Goal: Task Accomplishment & Management: Use online tool/utility

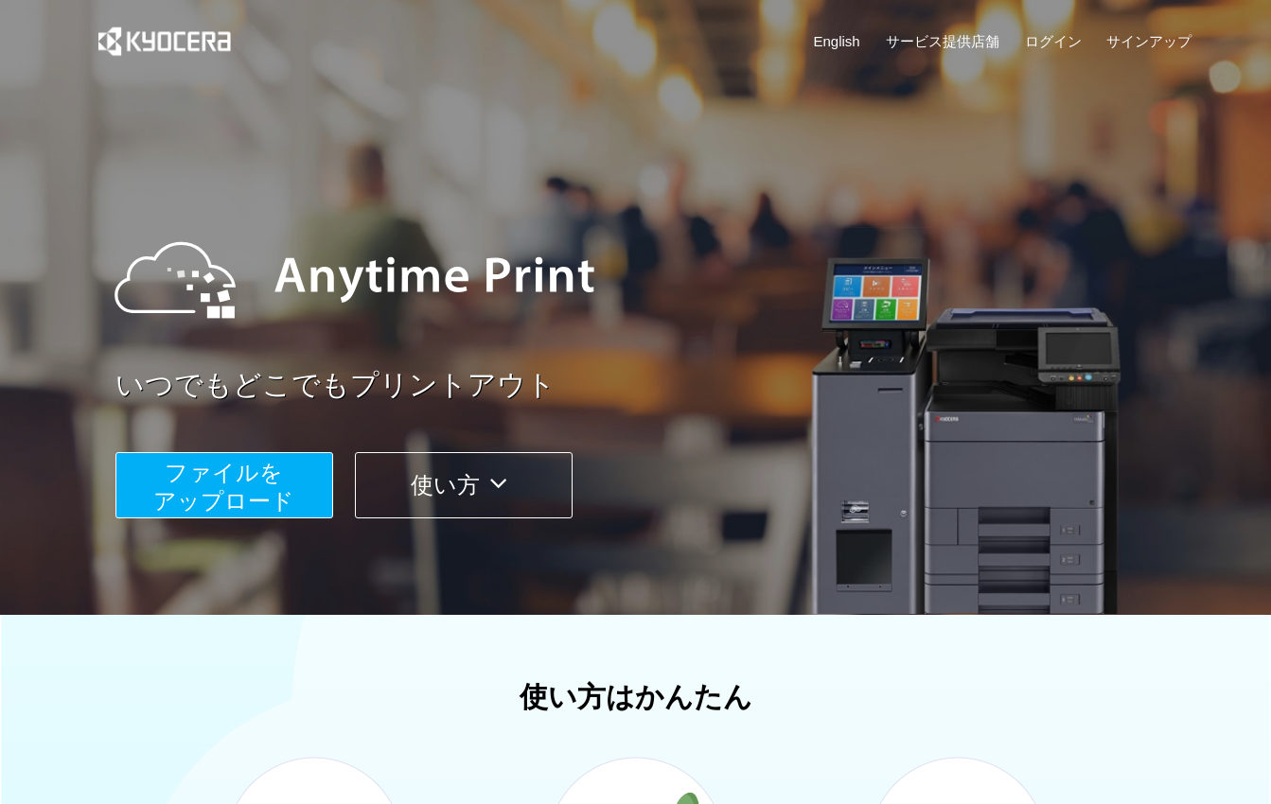
drag, startPoint x: 292, startPoint y: 510, endPoint x: 286, endPoint y: 524, distance: 15.7
click at [292, 510] on button "ファイルを ​​アップロード" at bounding box center [224, 485] width 218 height 66
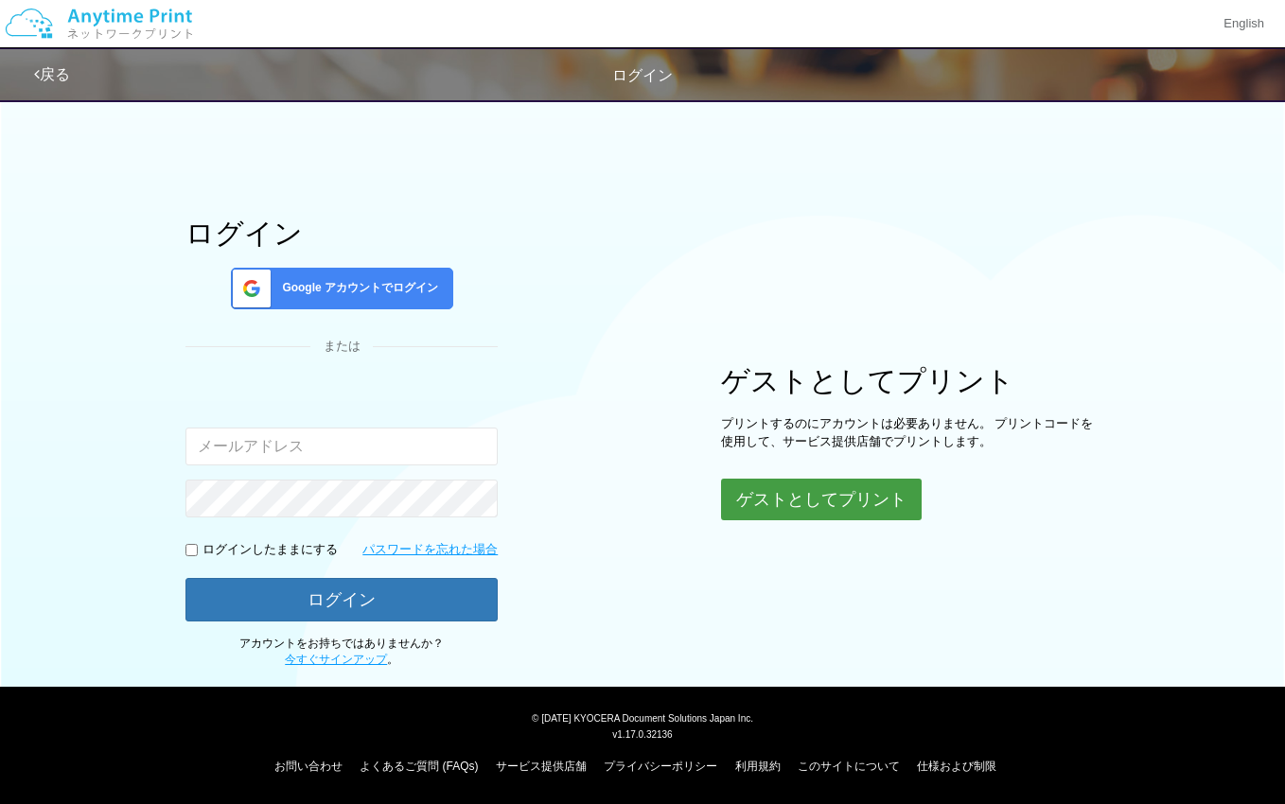
click at [801, 484] on button "ゲストとしてプリント" at bounding box center [821, 500] width 201 height 42
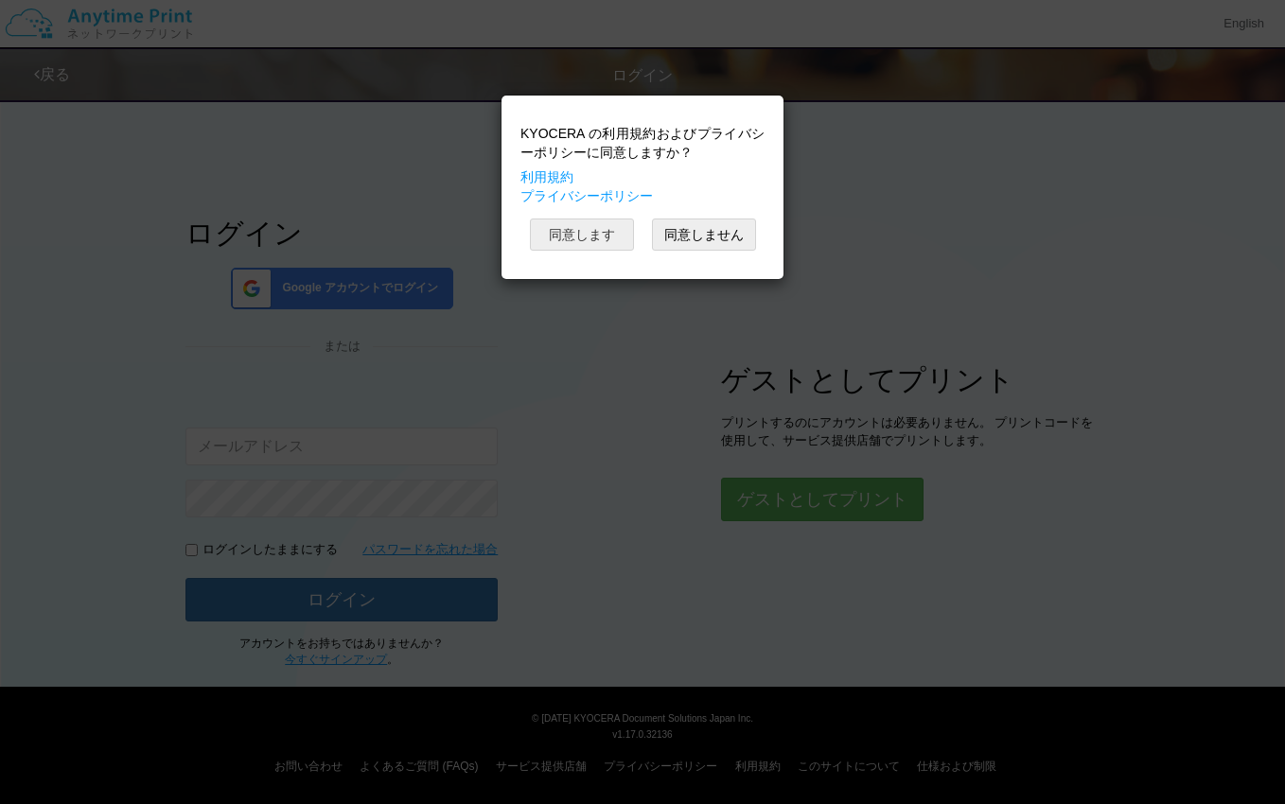
click at [548, 233] on button "同意します" at bounding box center [582, 235] width 104 height 32
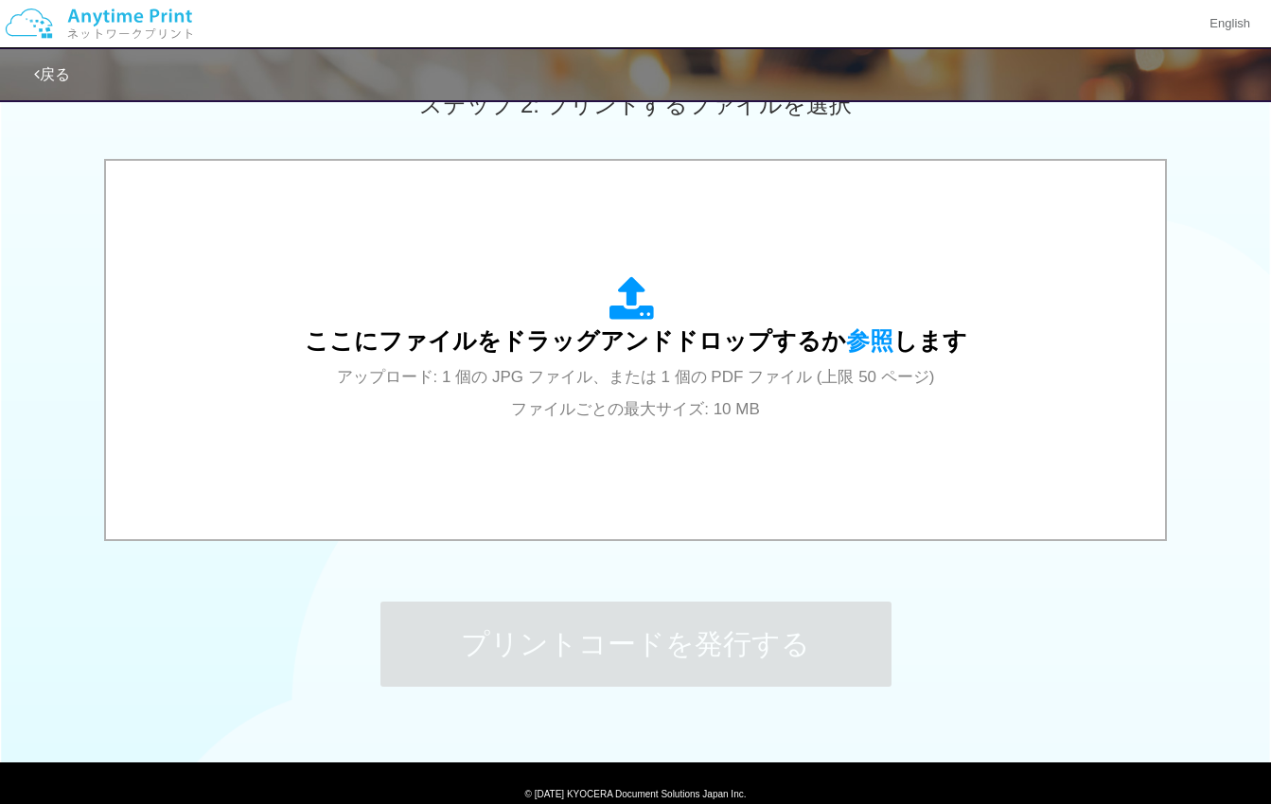
scroll to position [568, 0]
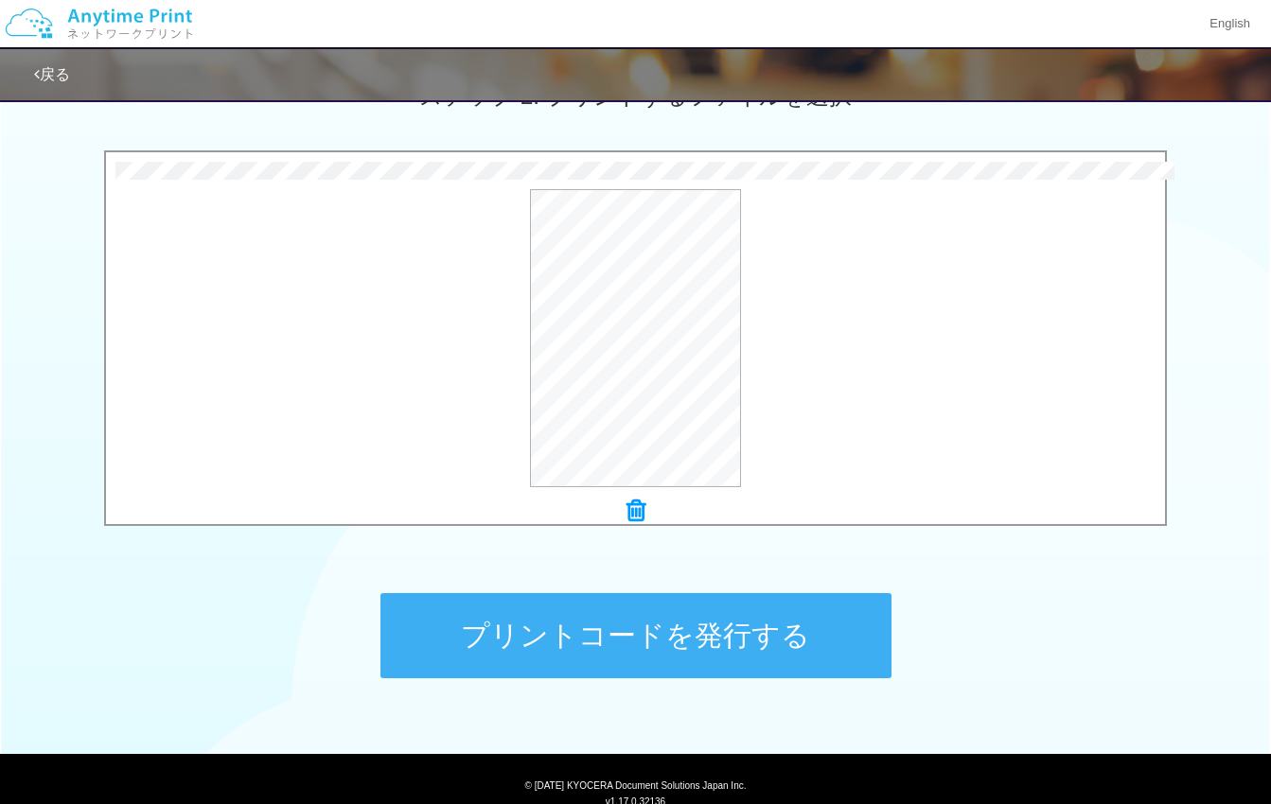
click at [691, 614] on button "プリントコードを発行する" at bounding box center [635, 635] width 511 height 85
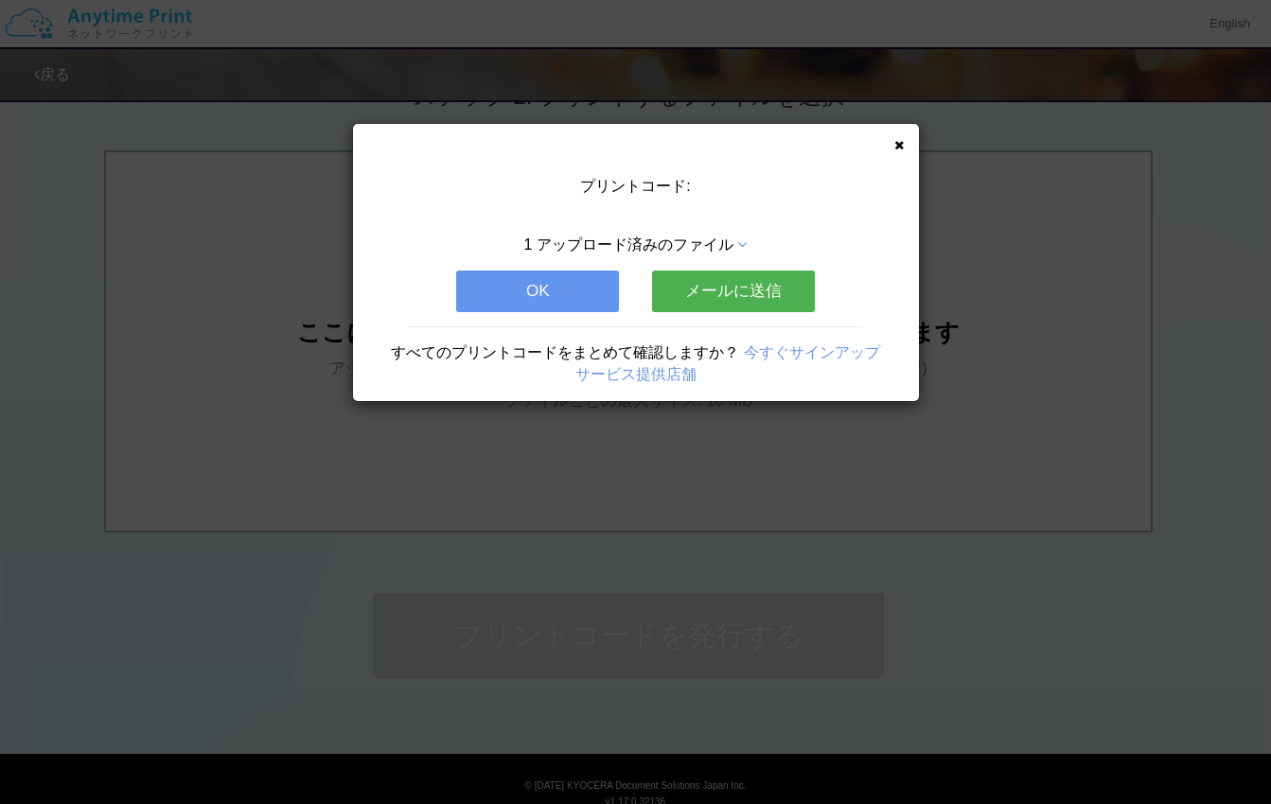
scroll to position [0, 0]
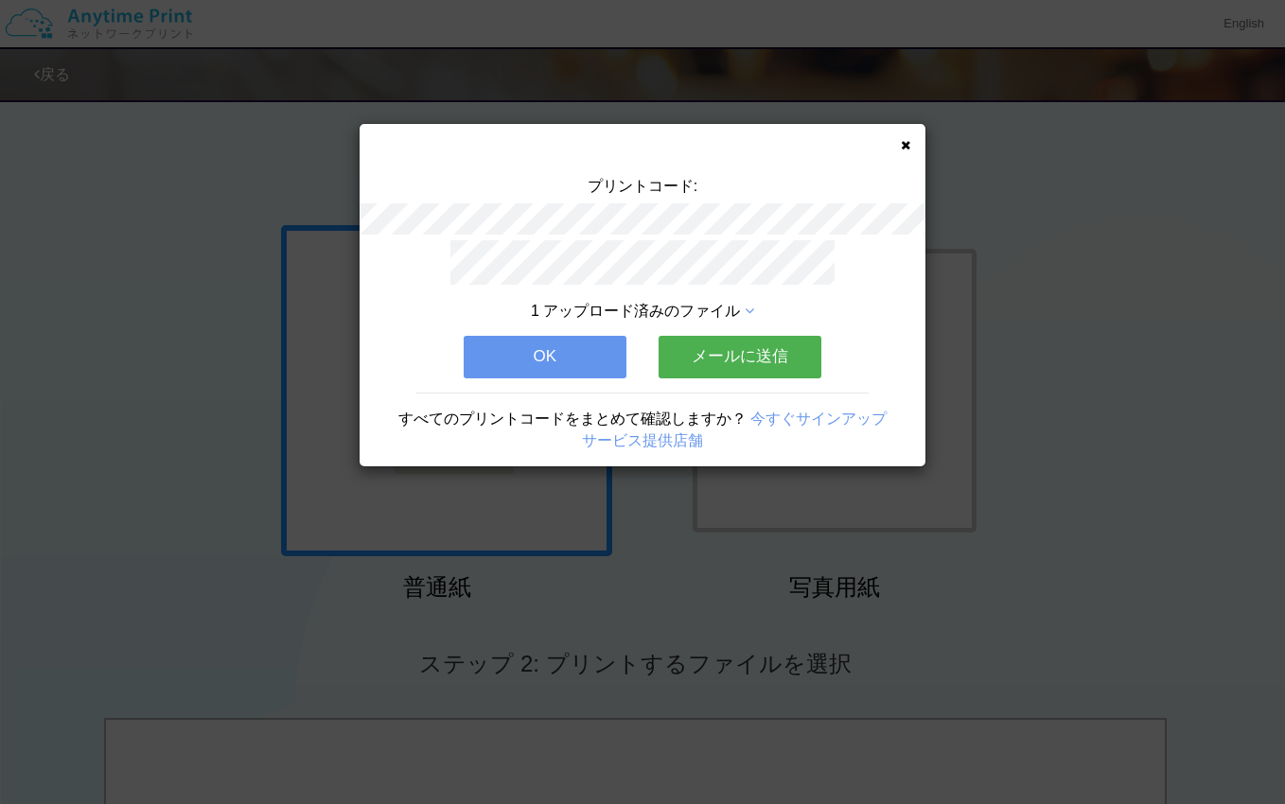
click at [901, 142] on icon at bounding box center [905, 145] width 9 height 12
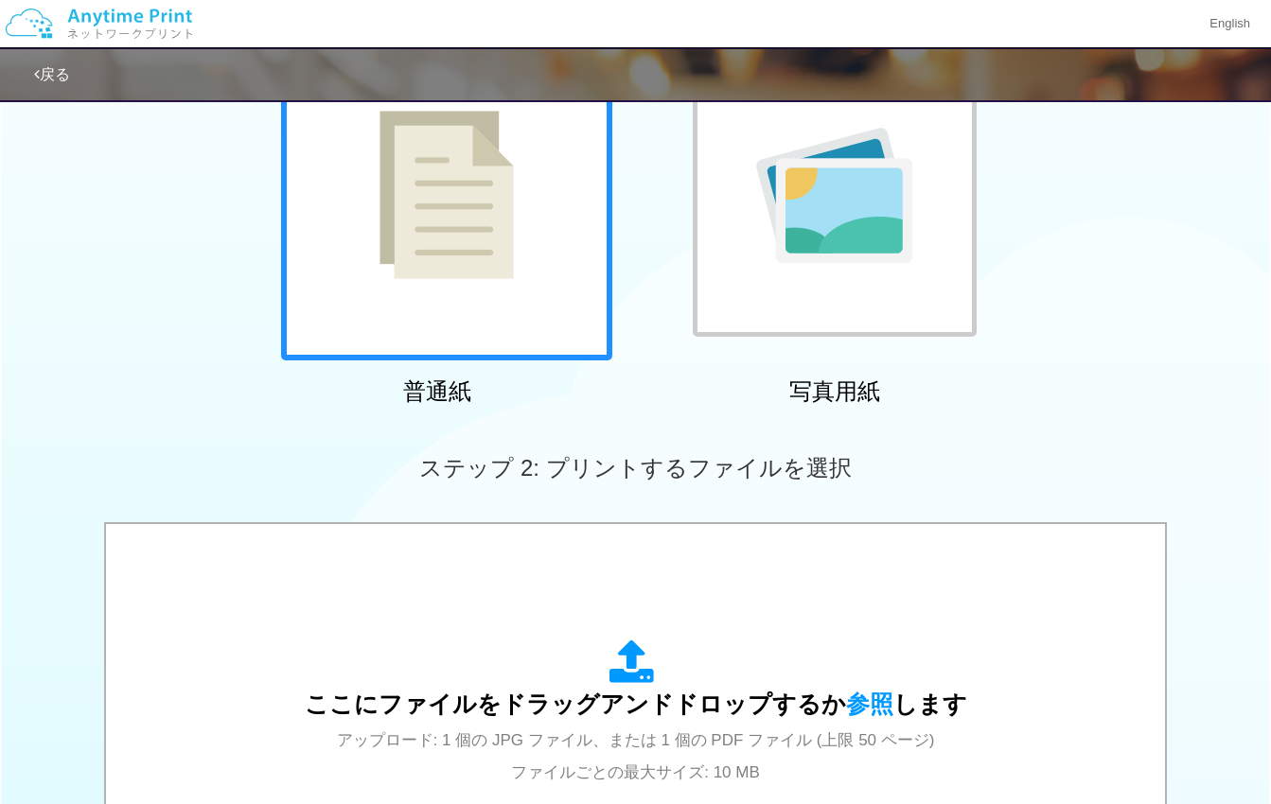
scroll to position [379, 0]
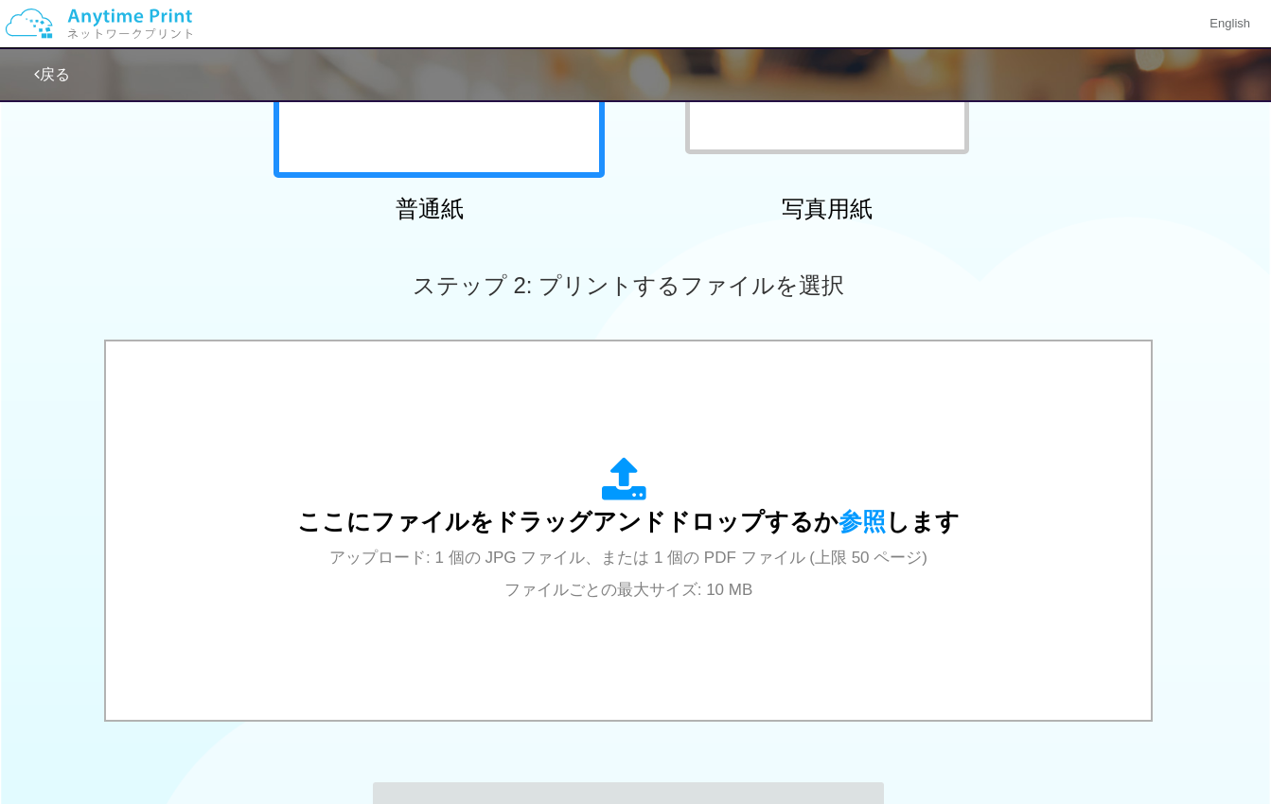
scroll to position [0, 0]
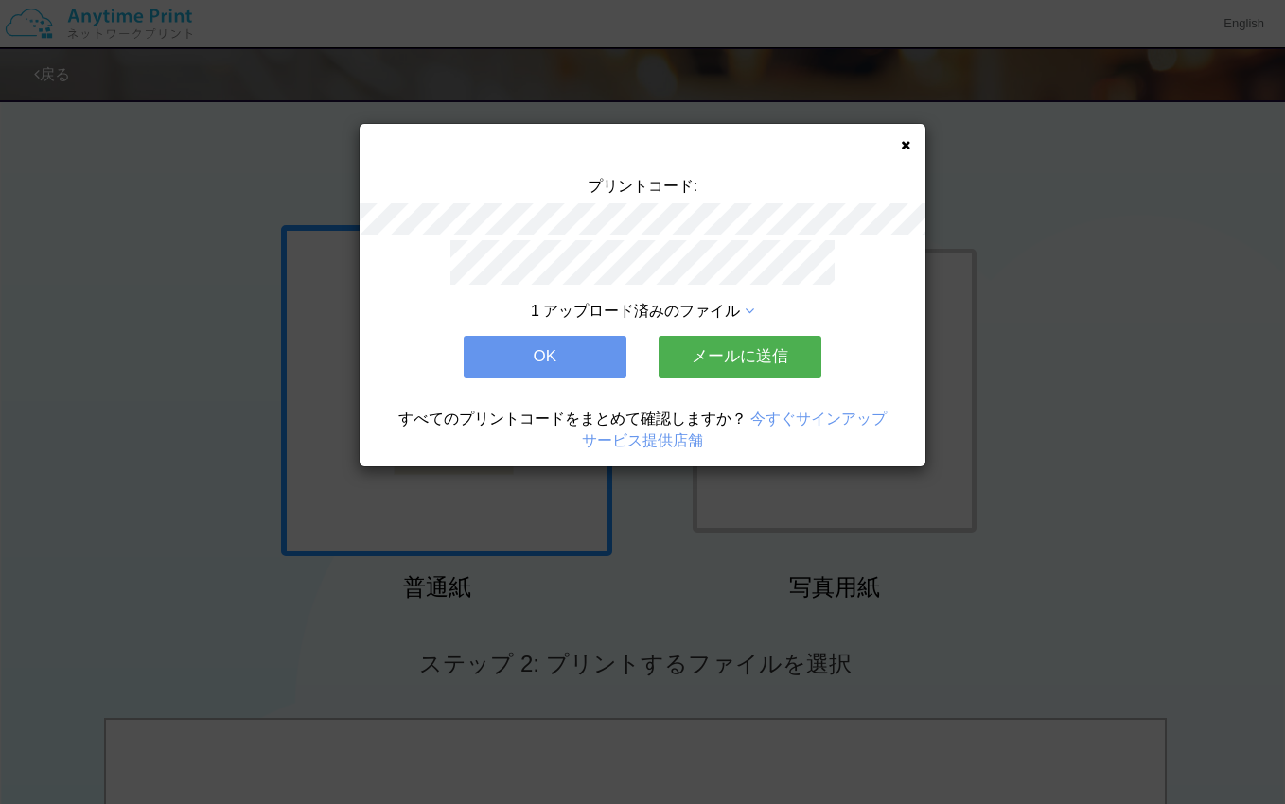
click at [535, 350] on button "OK" at bounding box center [545, 357] width 163 height 42
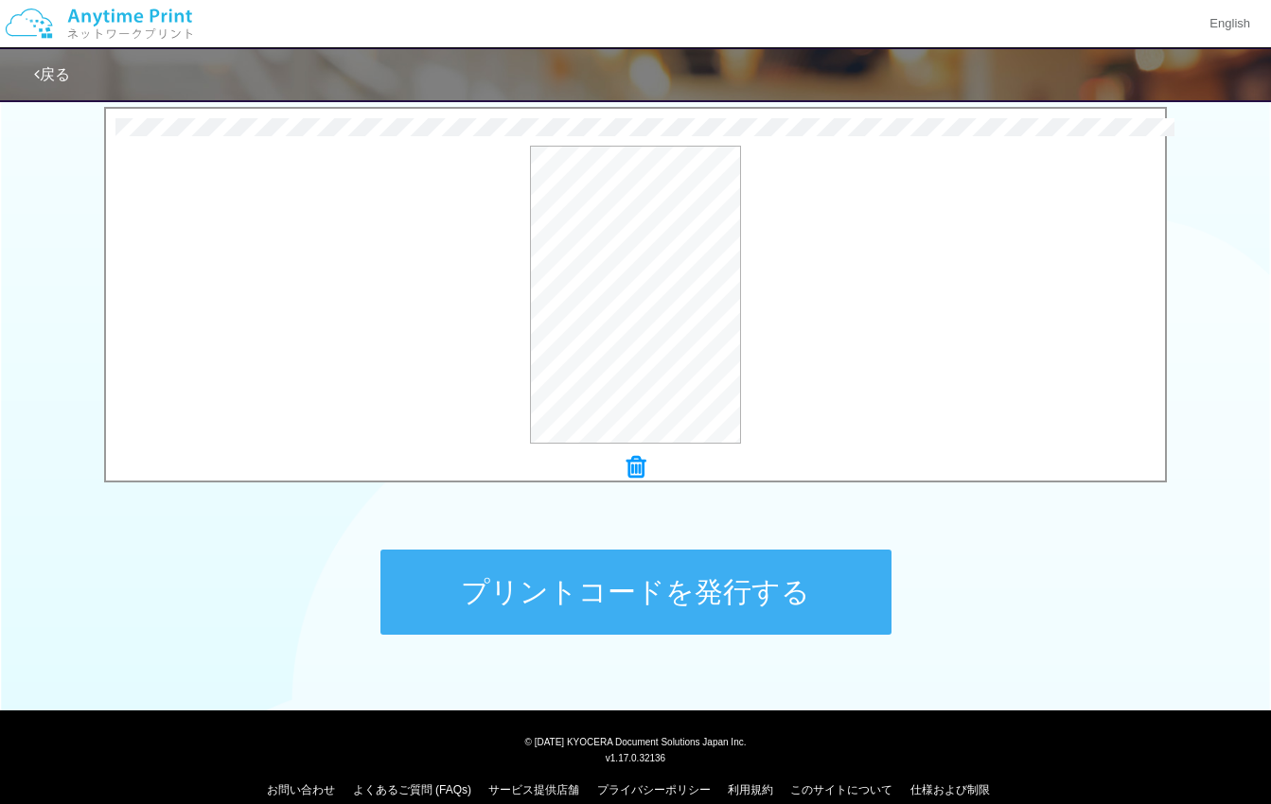
scroll to position [635, 0]
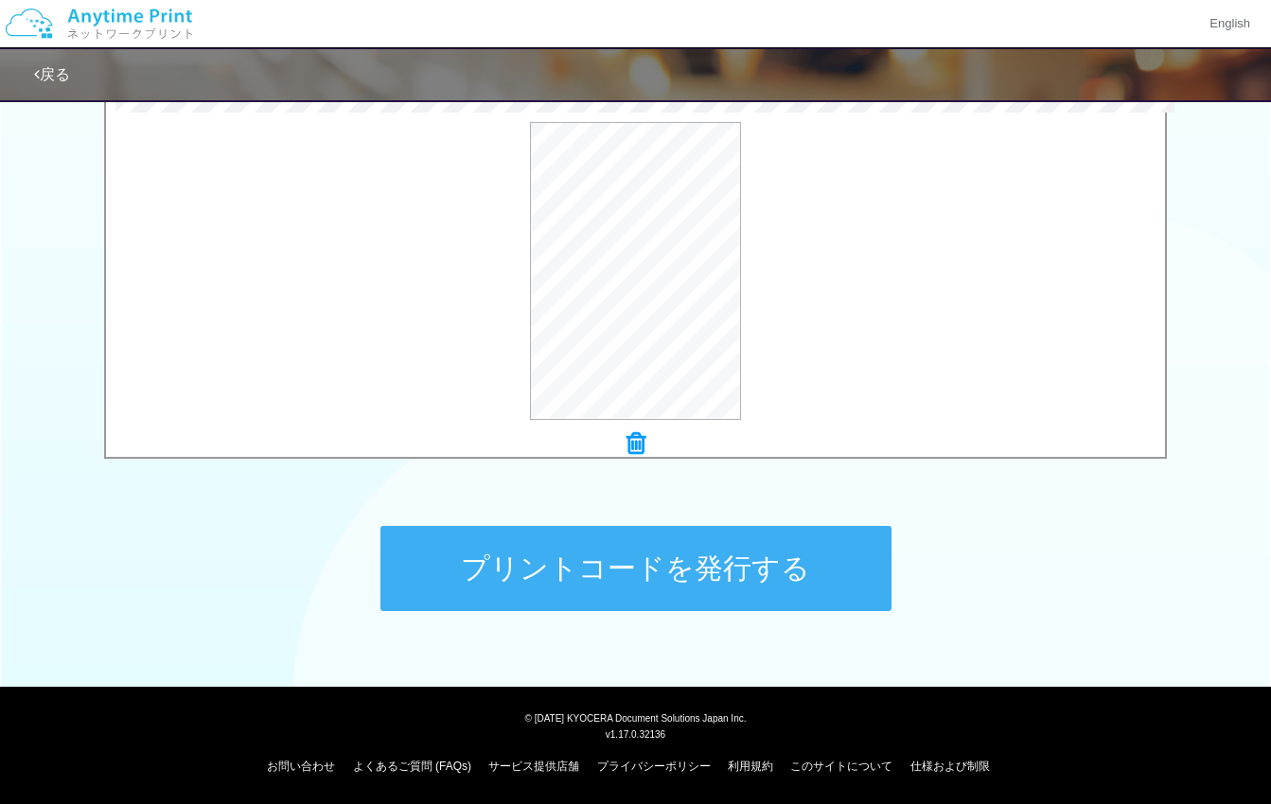
click at [586, 573] on button "プリントコードを発行する" at bounding box center [635, 568] width 511 height 85
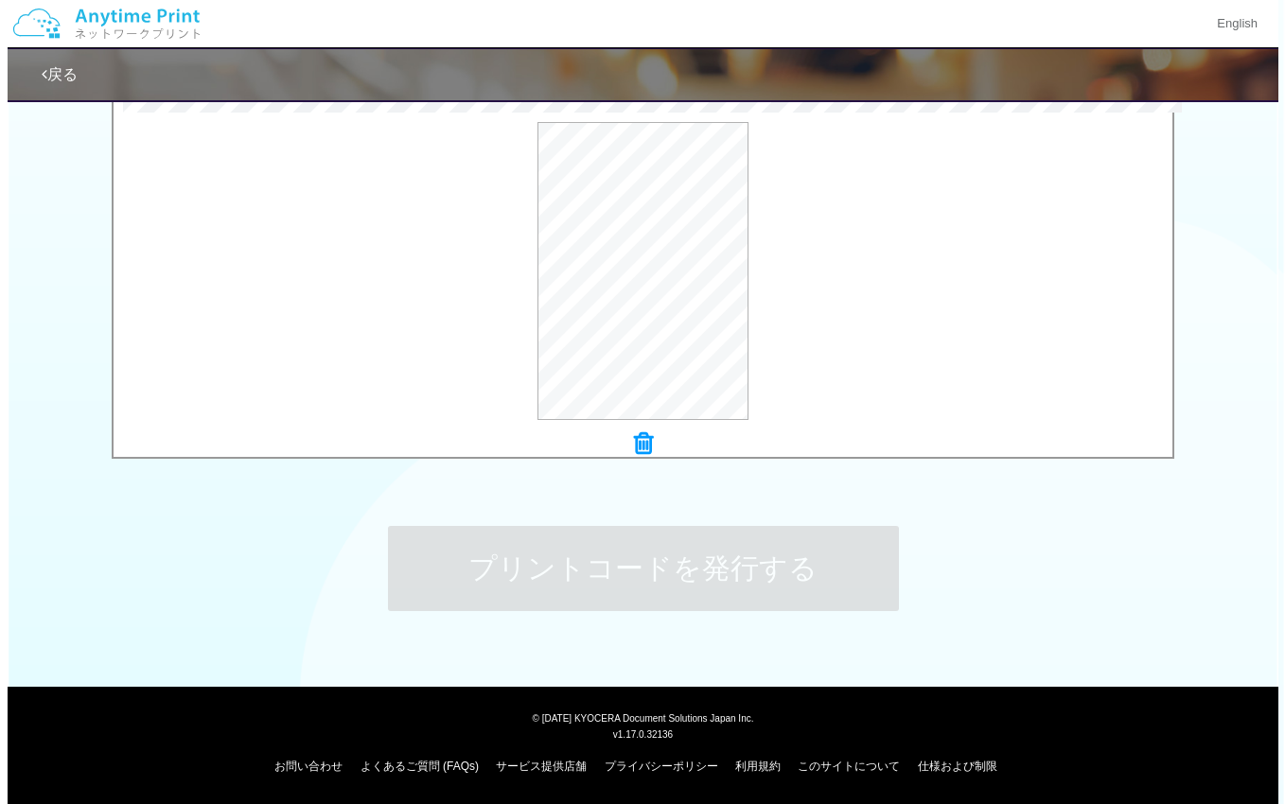
scroll to position [0, 0]
